Goal: Navigation & Orientation: Find specific page/section

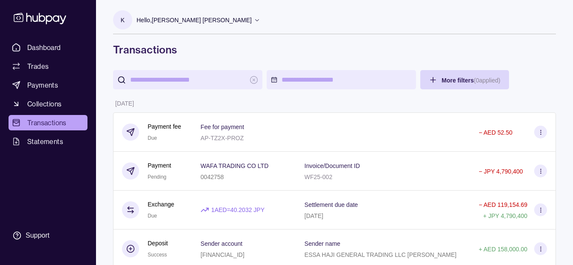
click at [217, 14] on div "Hello, [PERSON_NAME] [PERSON_NAME]" at bounding box center [199, 20] width 124 height 18
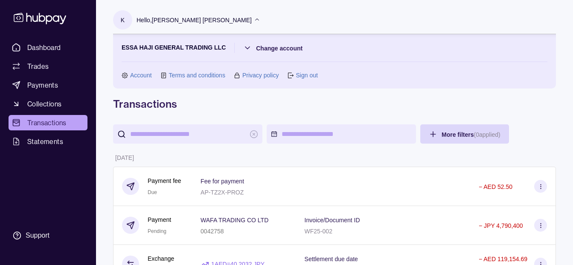
click at [217, 14] on div "Hello, [PERSON_NAME] [PERSON_NAME]" at bounding box center [199, 20] width 124 height 18
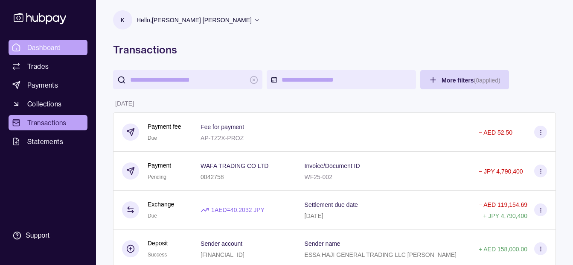
click at [64, 44] on link "Dashboard" at bounding box center [48, 47] width 79 height 15
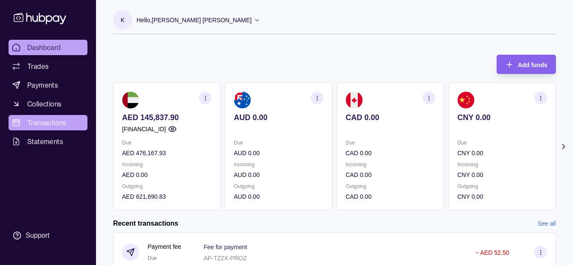
click at [46, 124] on span "Transactions" at bounding box center [46, 122] width 39 height 10
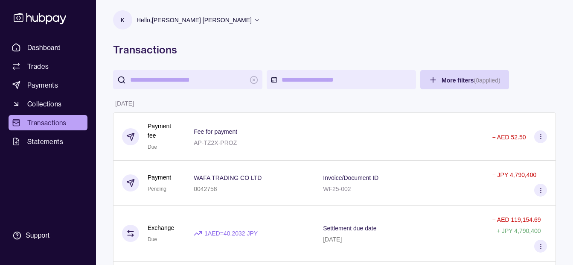
click at [216, 22] on p "Hello, [PERSON_NAME] [PERSON_NAME]" at bounding box center [194, 19] width 115 height 9
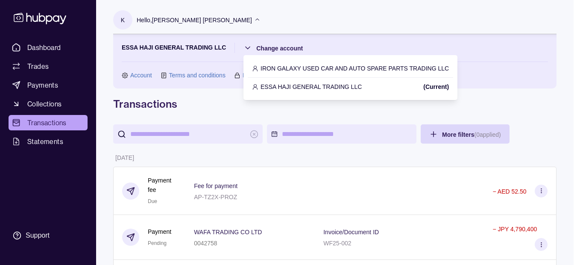
click at [299, 64] on p "IRON GALAXY USED CAR AND AUTO SPARE PARTS TRADING LLC" at bounding box center [354, 68] width 188 height 9
